Goal: Task Accomplishment & Management: Use online tool/utility

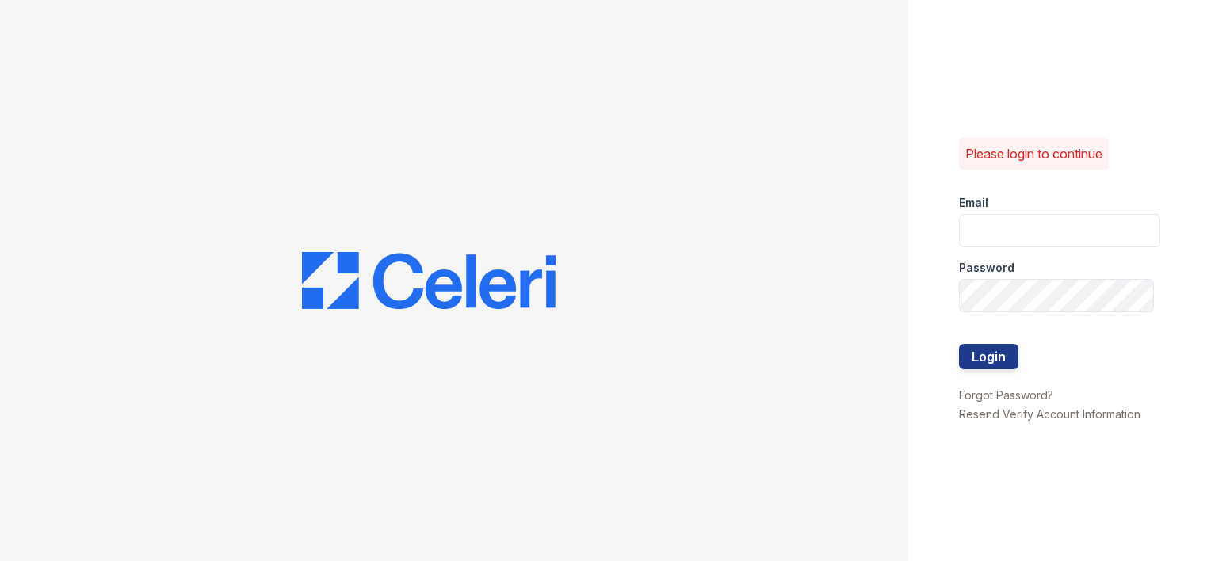
type input "[EMAIL_ADDRESS][DOMAIN_NAME]"
click at [975, 342] on div at bounding box center [1059, 328] width 201 height 32
click at [990, 355] on button "Login" at bounding box center [988, 356] width 59 height 25
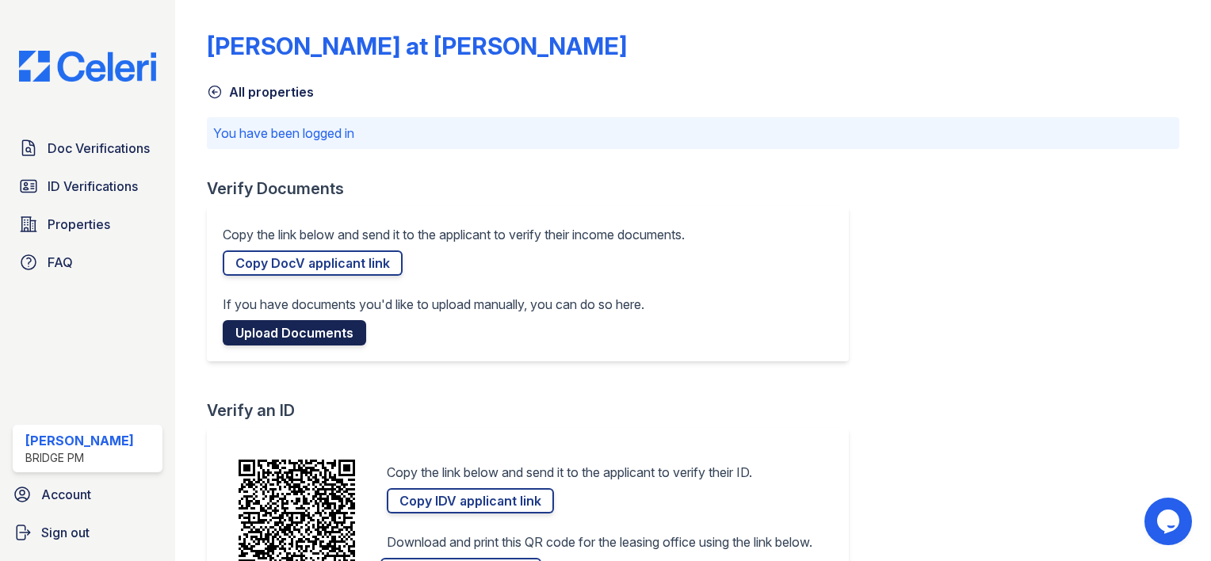
click at [287, 330] on link "Upload Documents" at bounding box center [294, 332] width 143 height 25
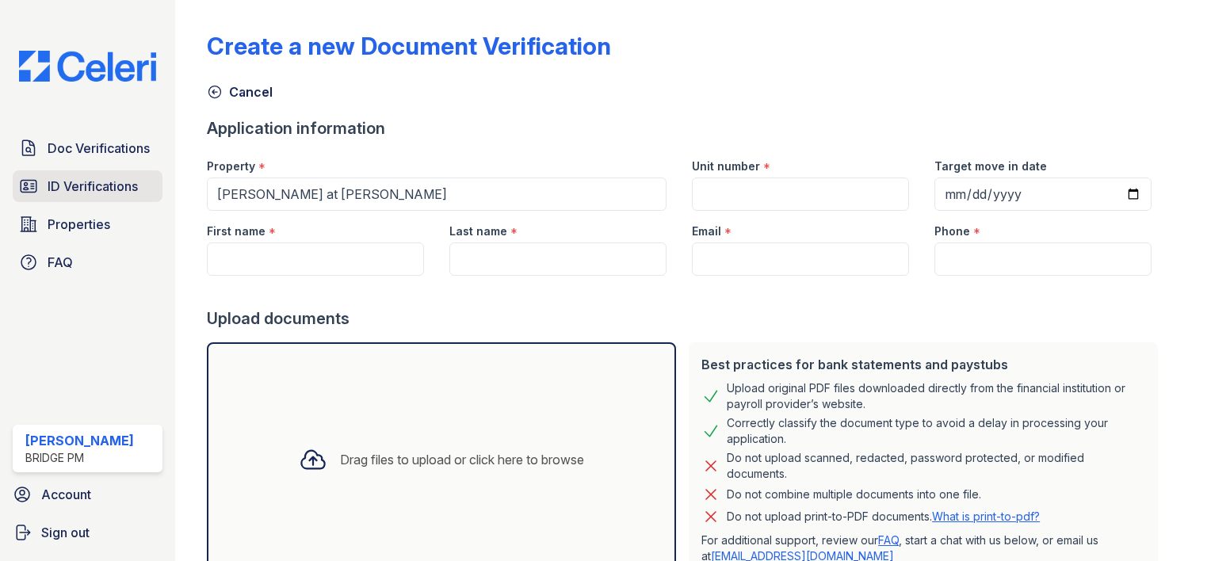
click at [85, 177] on span "ID Verifications" at bounding box center [93, 186] width 90 height 19
